Goal: Task Accomplishment & Management: Complete application form

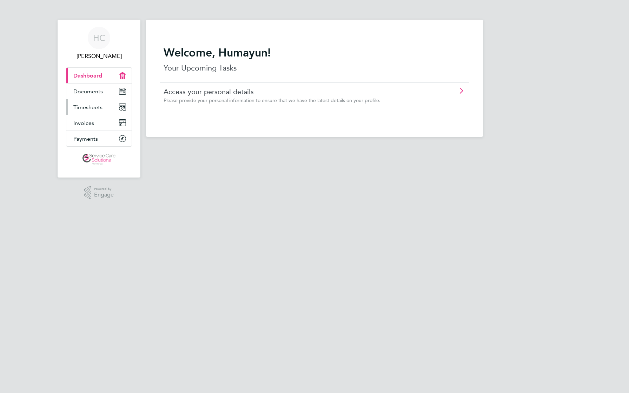
click at [95, 106] on span "Timesheets" at bounding box center [87, 107] width 29 height 7
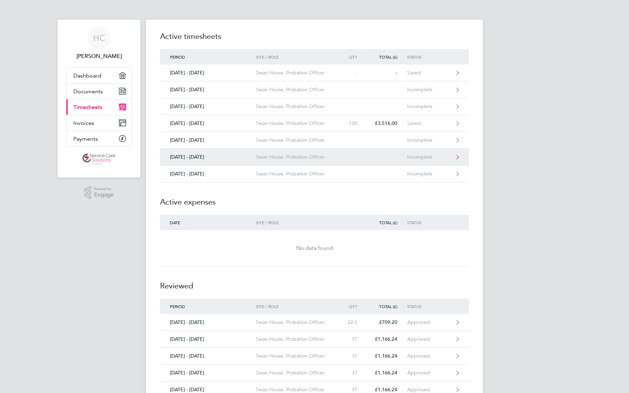
click at [208, 157] on div "[DATE] - [DATE]" at bounding box center [208, 157] width 96 height 6
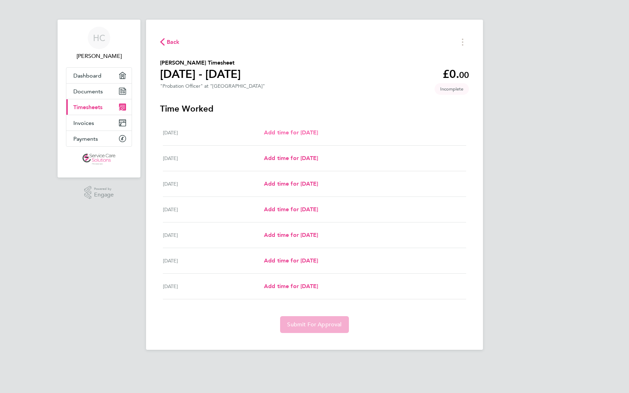
click at [278, 132] on span "Add time for [DATE]" at bounding box center [291, 132] width 54 height 7
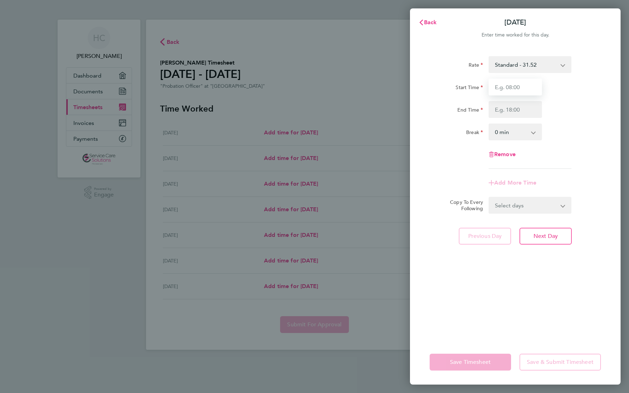
click at [502, 91] on input "Start Time" at bounding box center [514, 87] width 53 height 17
type input "09:00"
type input "17:00"
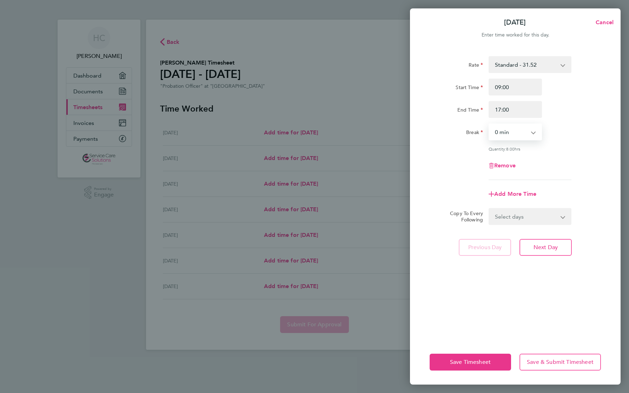
select select "30"
select select "WEEKDAY"
select select "[DATE]"
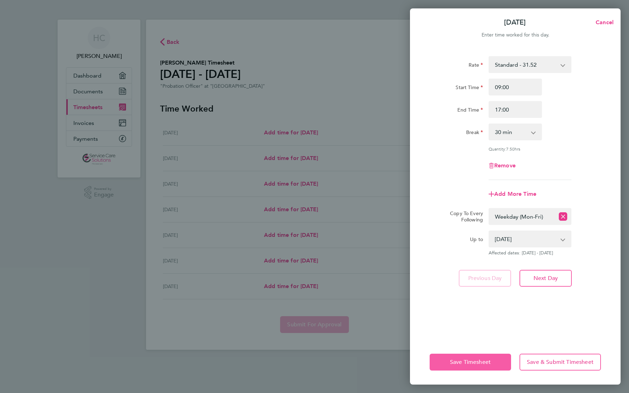
click at [475, 365] on span "Save Timesheet" at bounding box center [470, 362] width 41 height 7
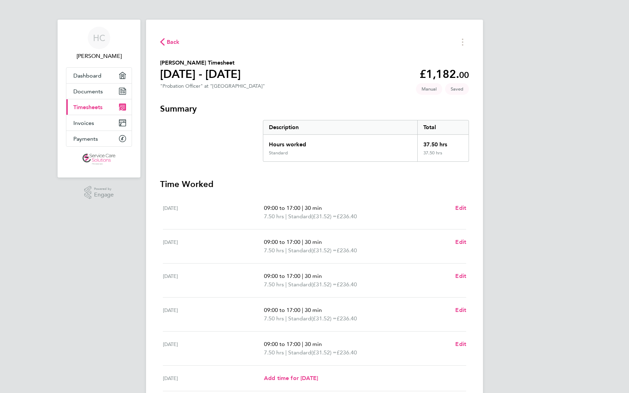
scroll to position [86, 0]
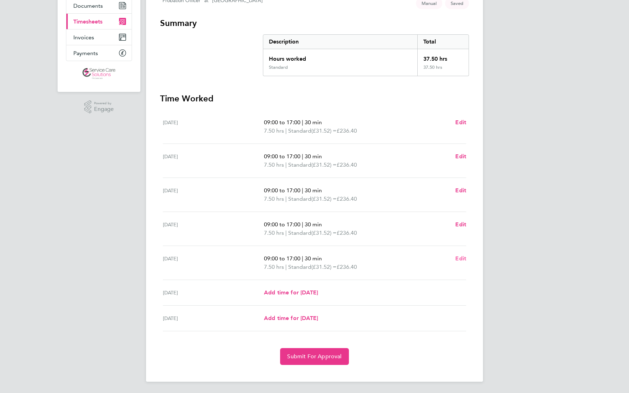
click at [460, 255] on span "Edit" at bounding box center [460, 258] width 11 height 7
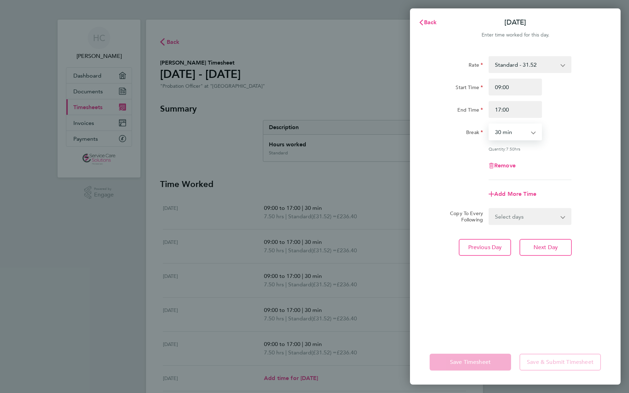
select select "60"
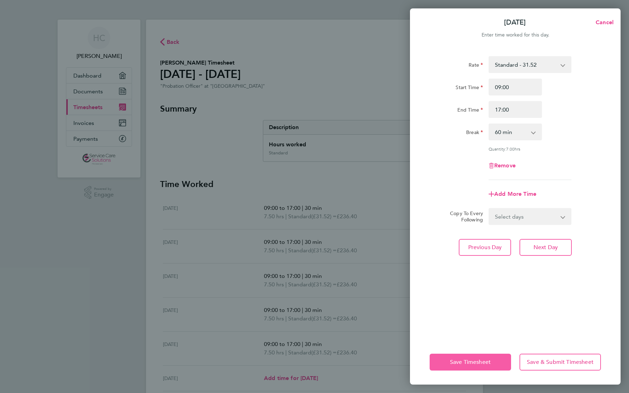
click at [470, 363] on span "Save Timesheet" at bounding box center [470, 362] width 41 height 7
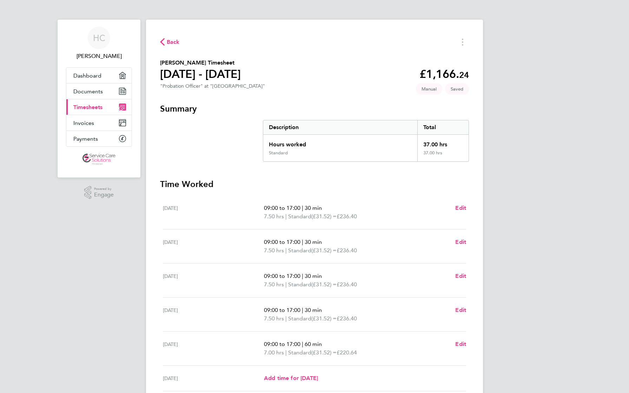
scroll to position [86, 0]
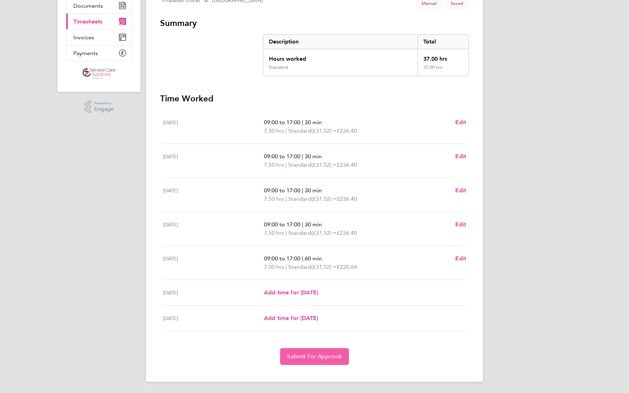
click at [326, 352] on button "Submit For Approval" at bounding box center [314, 356] width 68 height 17
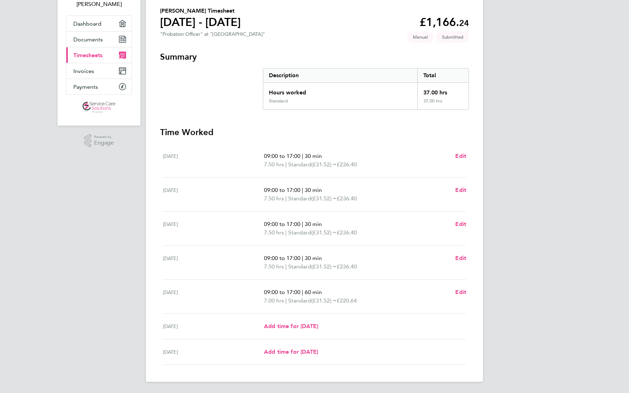
scroll to position [0, 0]
